Goal: Navigation & Orientation: Understand site structure

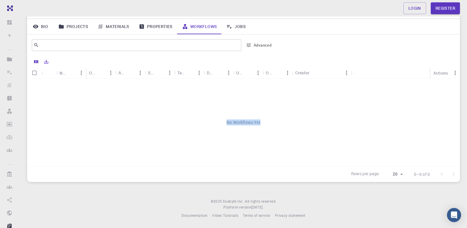
click at [458, 158] on div "No Workflows Yet" at bounding box center [243, 123] width 433 height 88
click at [402, 175] on body "Free Dashboard Sign In (Sign Up) to Access Create Sign In (Sign Up) to Access N…" at bounding box center [233, 92] width 467 height 271
click at [397, 162] on li "5" at bounding box center [394, 162] width 22 height 11
type input "5"
click at [67, 71] on div "Name" at bounding box center [64, 72] width 8 height 11
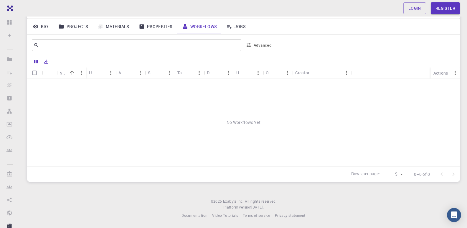
click at [157, 29] on link "Properties" at bounding box center [155, 26] width 43 height 15
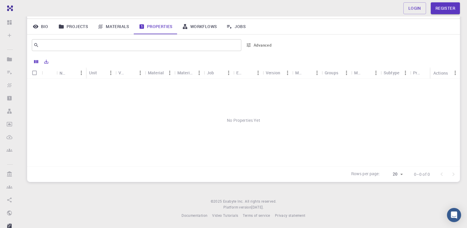
click at [73, 27] on link "Projects" at bounding box center [73, 26] width 39 height 15
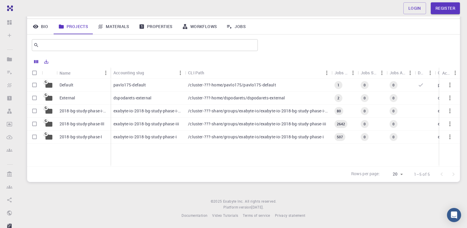
click at [402, 176] on body "Free Dashboard Sign In (Sign Up) to Access Create Sign In (Sign Up) to Access N…" at bounding box center [233, 92] width 467 height 271
click at [300, 25] on div at bounding box center [233, 114] width 467 height 228
